Goal: Task Accomplishment & Management: Use online tool/utility

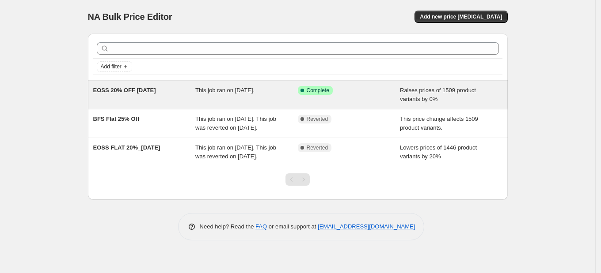
click at [129, 89] on span "EOSS 20% OFF [DATE]" at bounding box center [124, 90] width 63 height 7
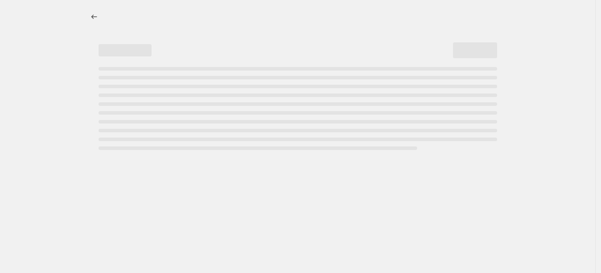
select select "percentage"
select select "no_change"
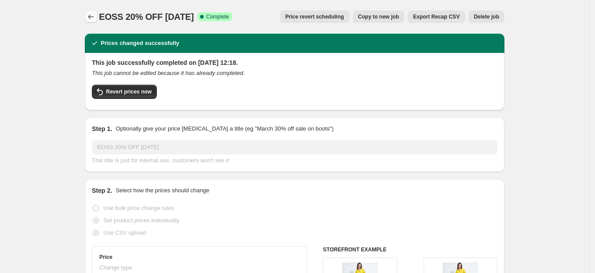
click at [95, 11] on button "Price change jobs" at bounding box center [91, 17] width 12 height 12
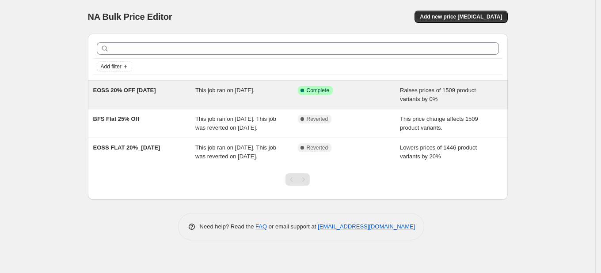
click at [142, 91] on span "EOSS 20% OFF [DATE]" at bounding box center [124, 90] width 63 height 7
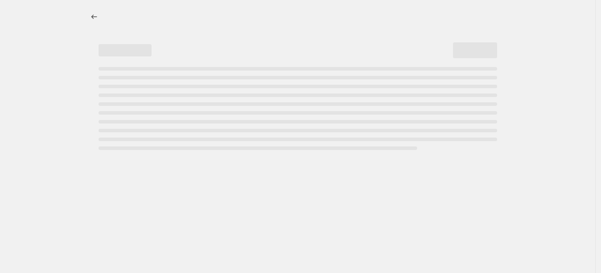
select select "percentage"
select select "no_change"
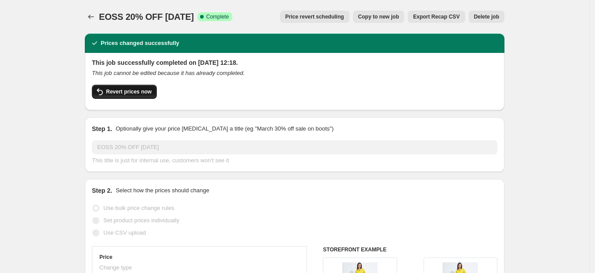
click at [139, 89] on span "Revert prices now" at bounding box center [128, 91] width 45 height 7
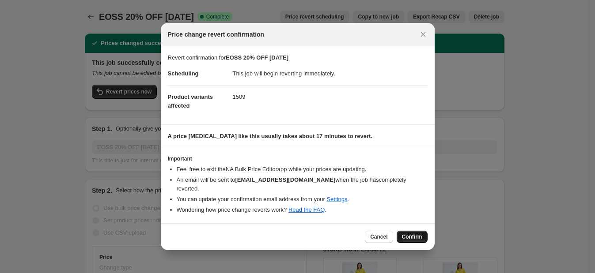
click at [404, 236] on span "Confirm" at bounding box center [412, 237] width 20 height 7
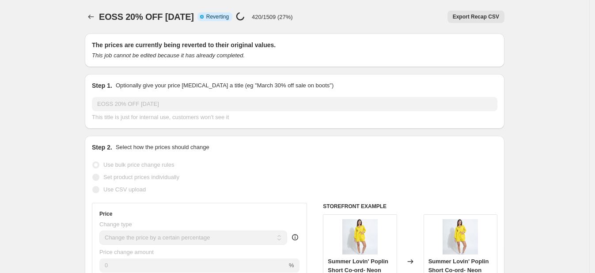
click at [404, 236] on div "Changed to" at bounding box center [410, 262] width 26 height 94
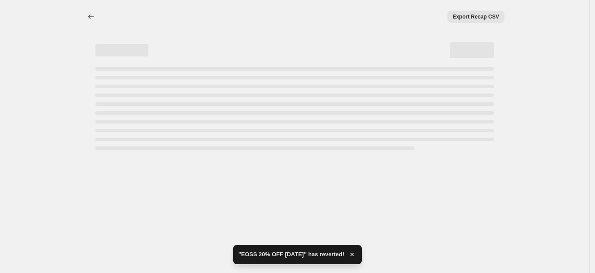
select select "percentage"
select select "no_change"
